Goal: Information Seeking & Learning: Learn about a topic

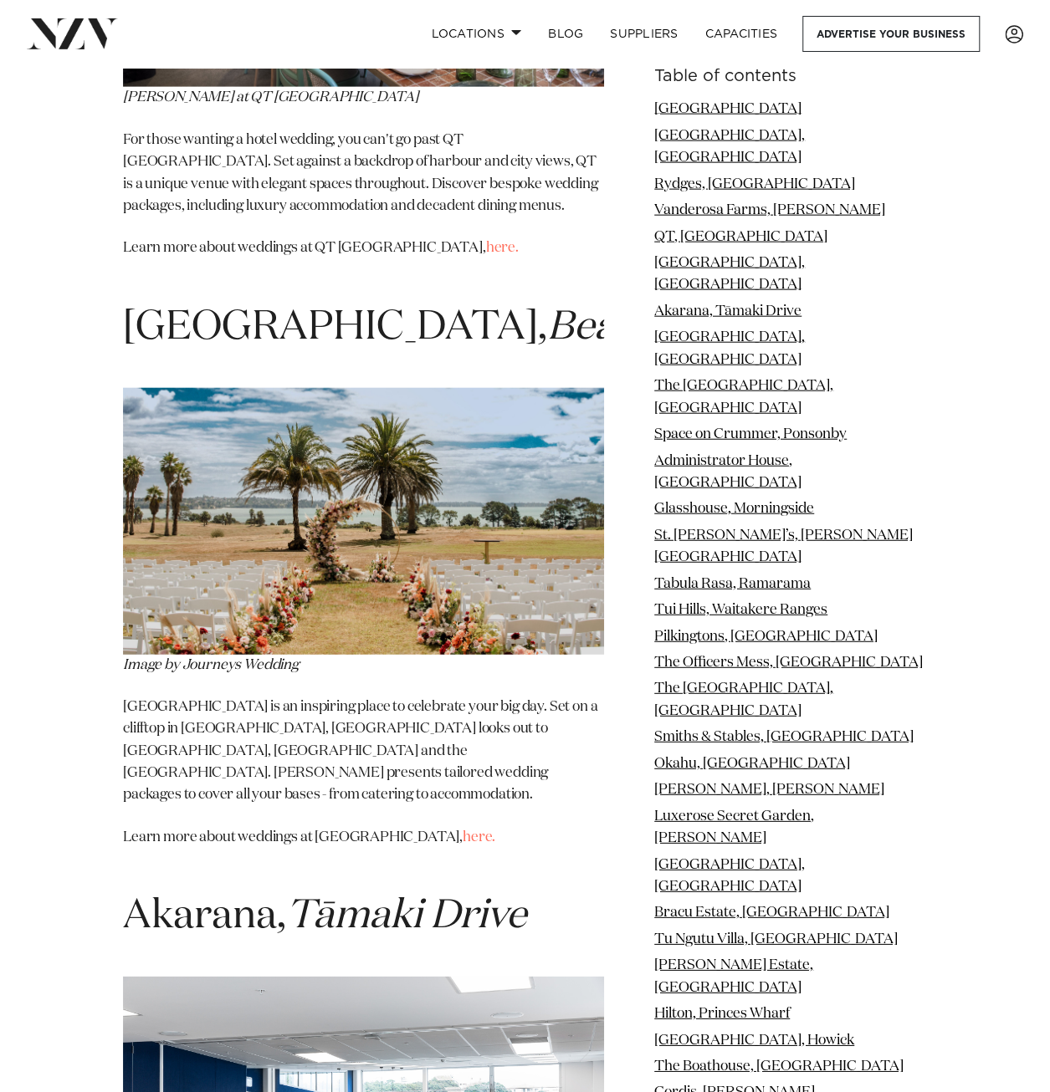
scroll to position [4935, 0]
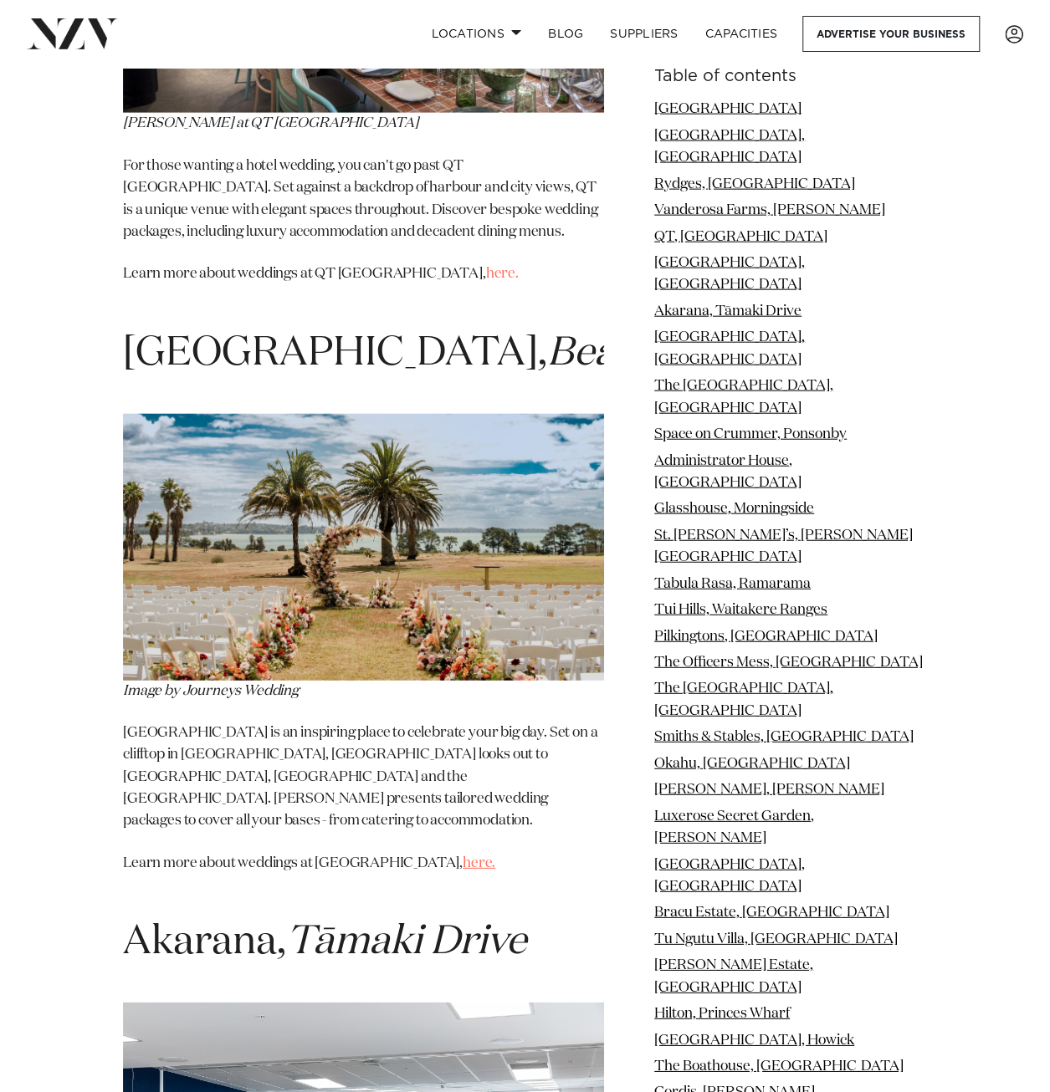
click at [463, 857] on link "here." at bounding box center [479, 864] width 33 height 14
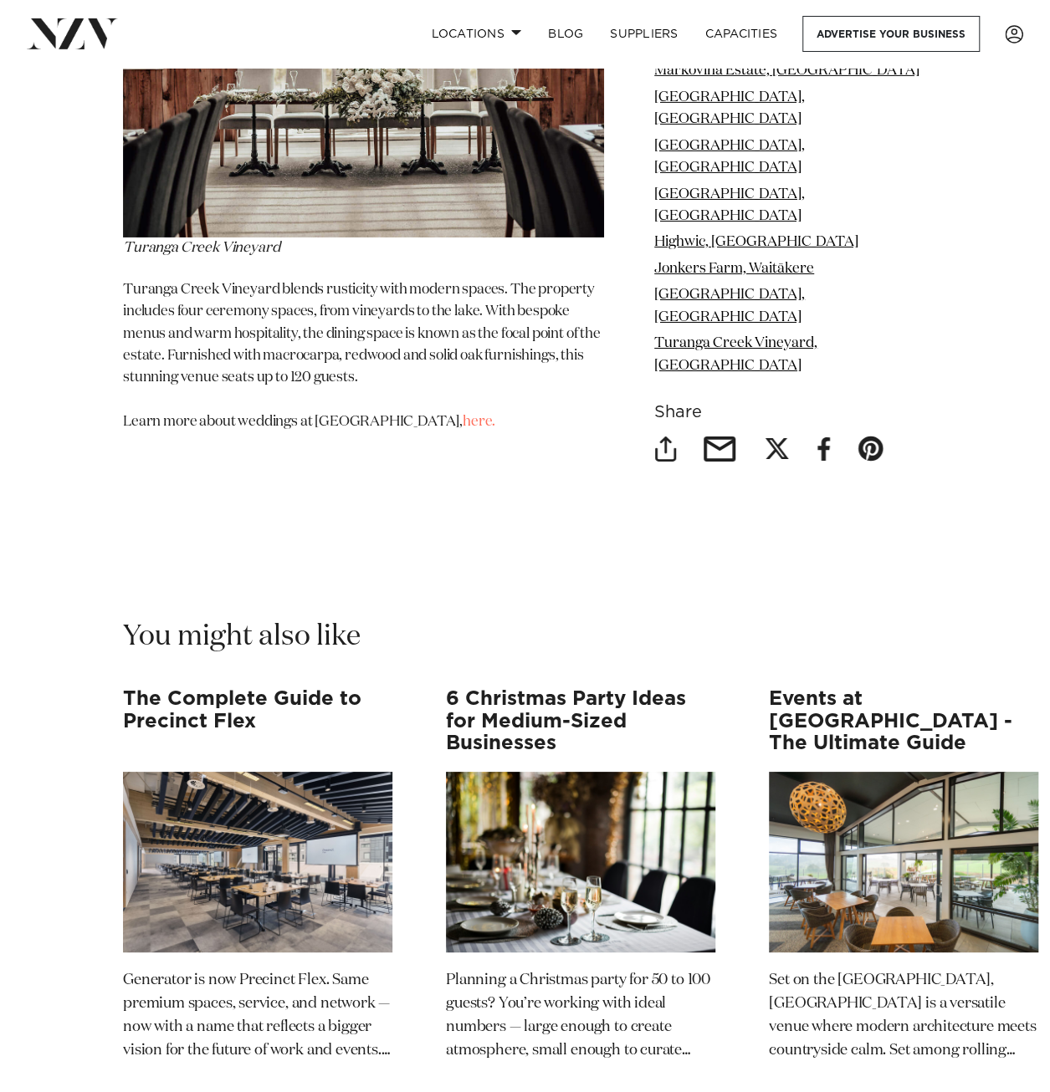
scroll to position [28104, 0]
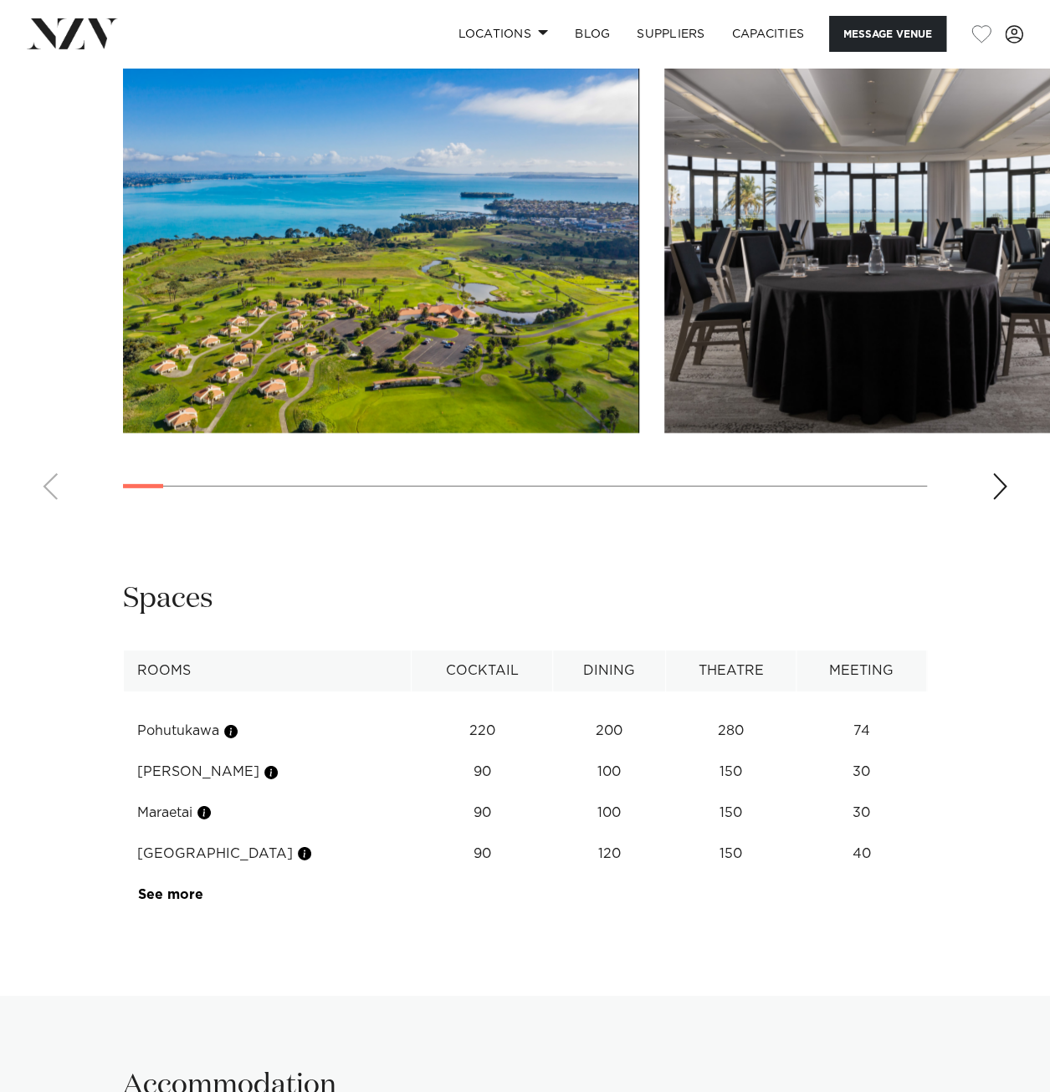
scroll to position [2258, 0]
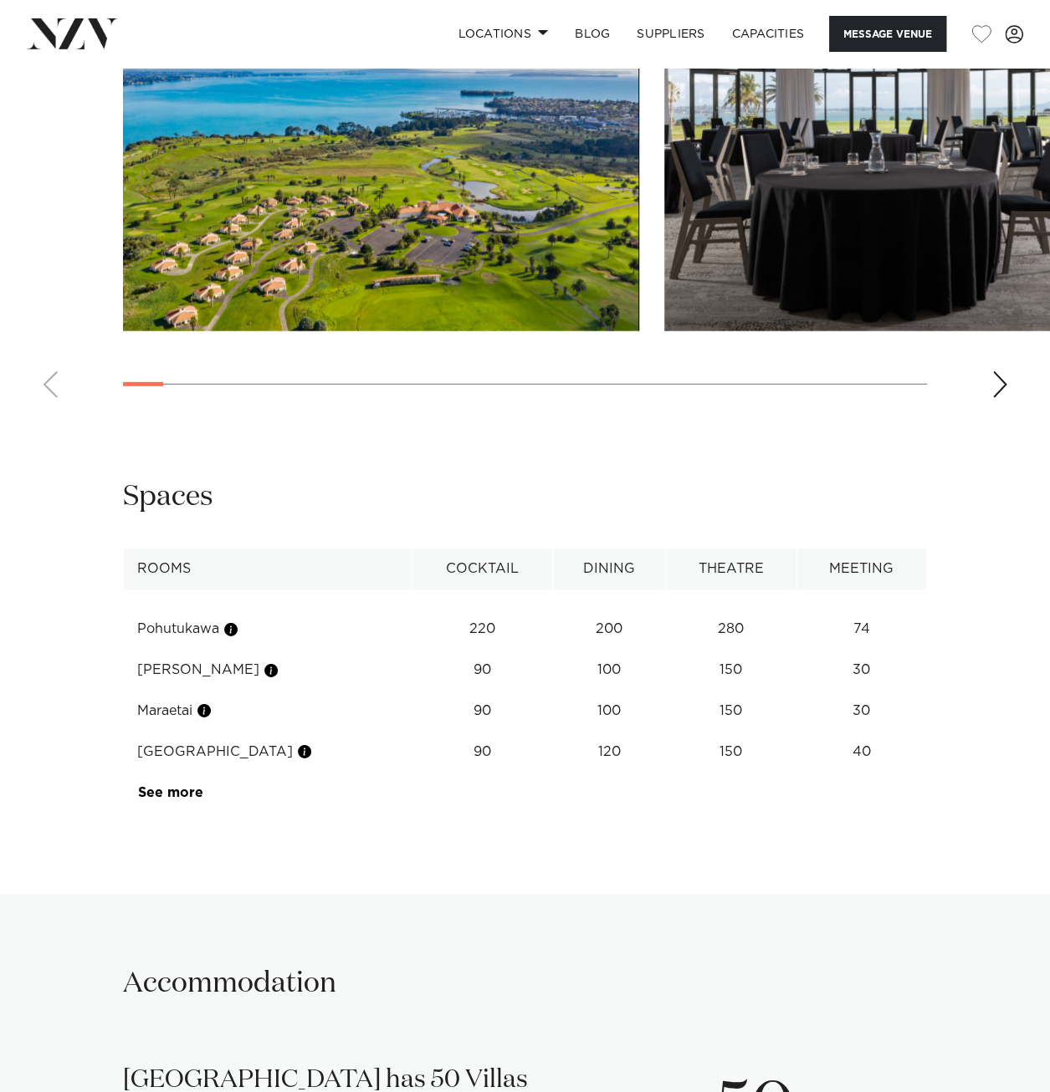
click at [1003, 398] on div "Next slide" at bounding box center [999, 384] width 17 height 27
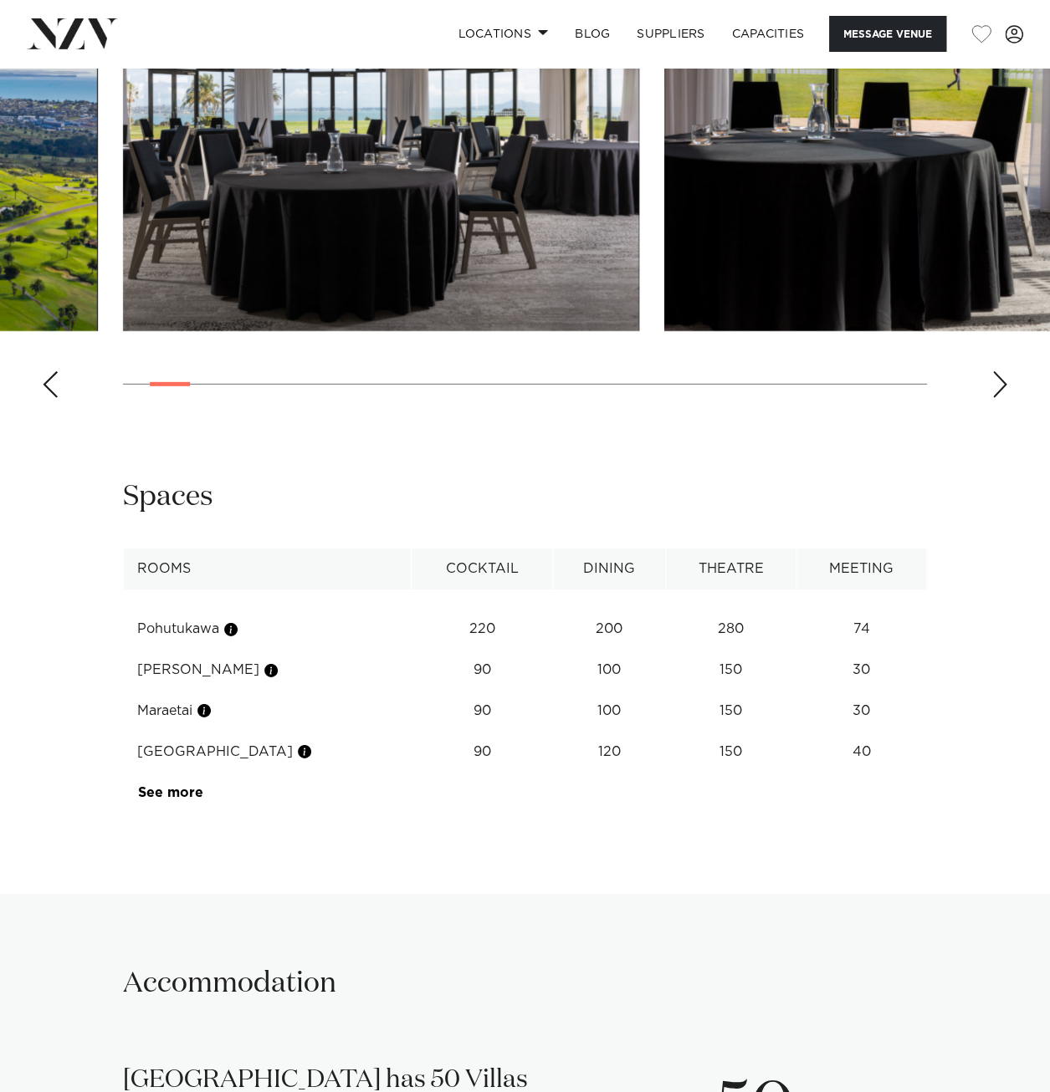
click at [1005, 398] on div "Next slide" at bounding box center [999, 384] width 17 height 27
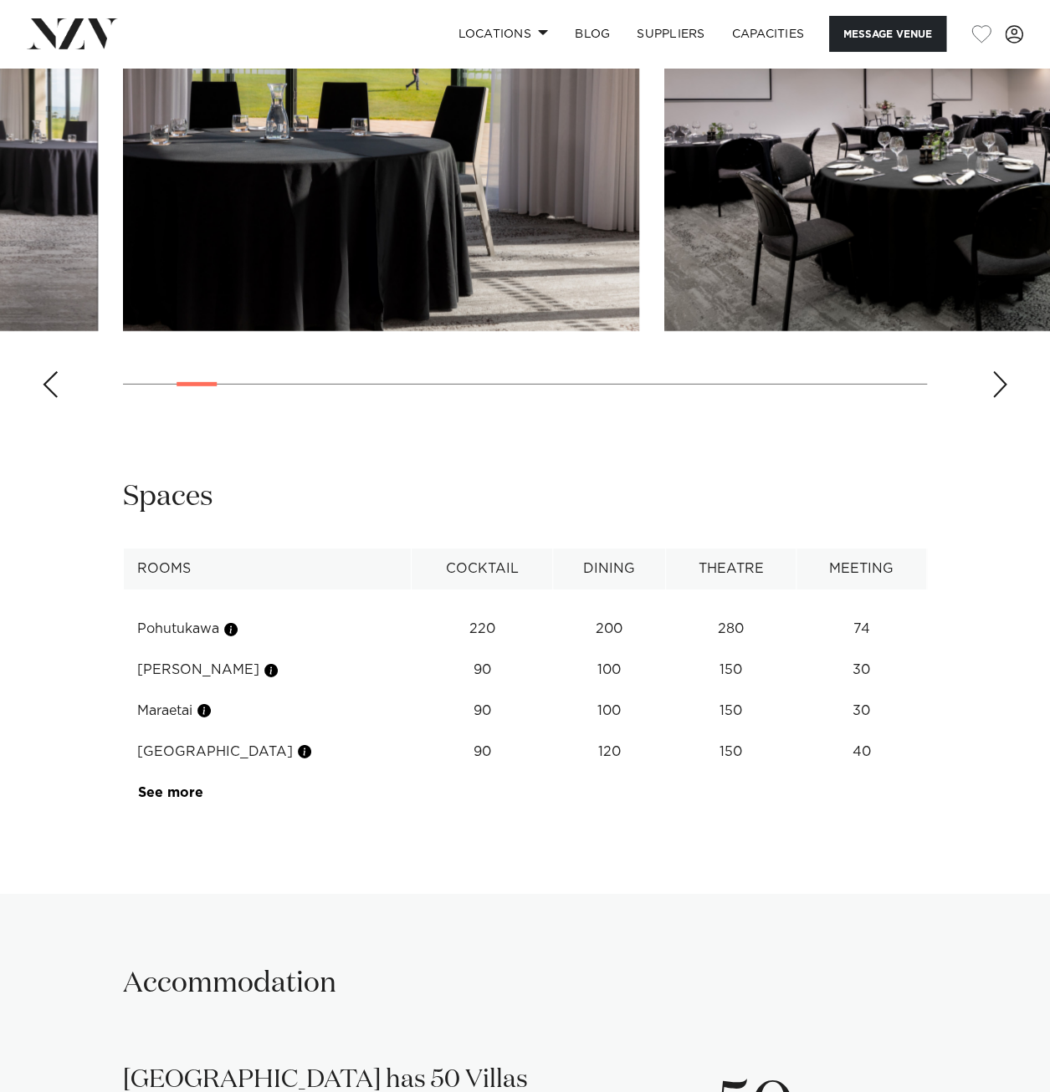
click at [1005, 398] on div "Next slide" at bounding box center [999, 384] width 17 height 27
